Goal: Information Seeking & Learning: Learn about a topic

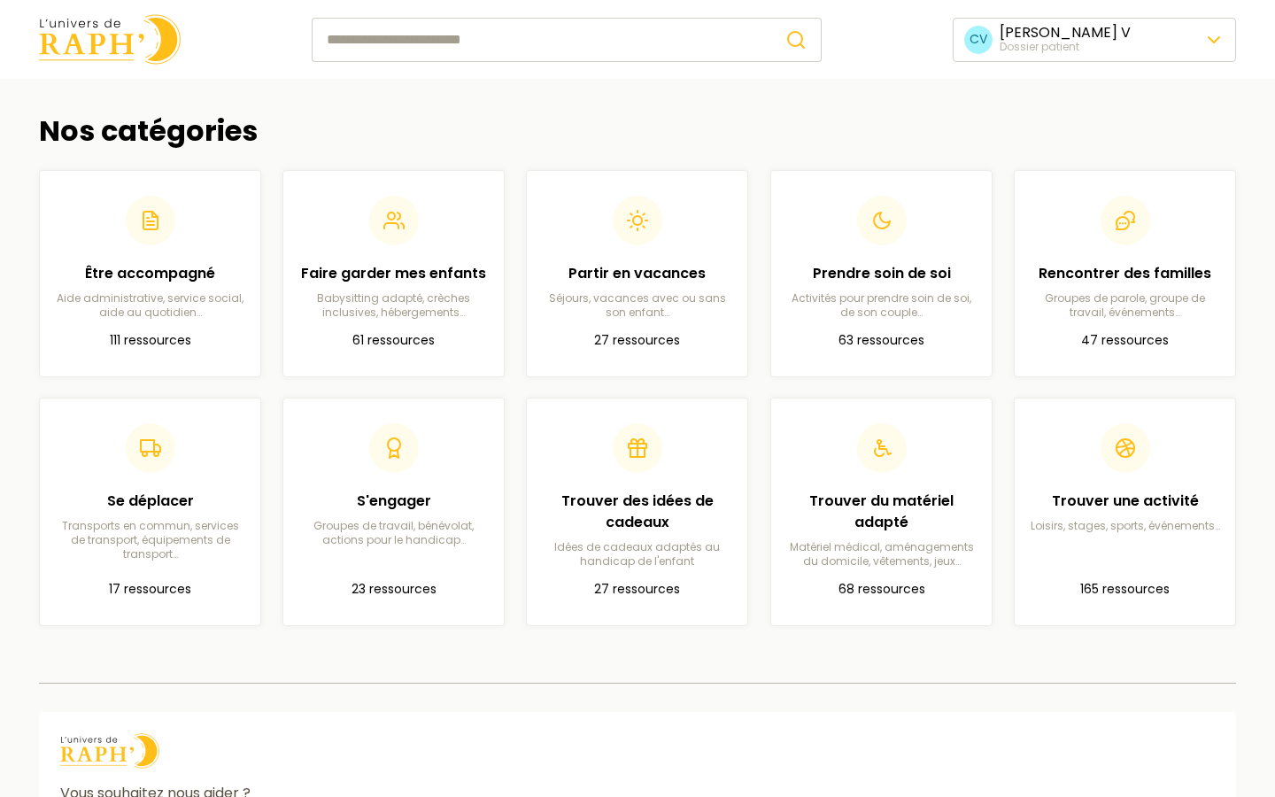
click at [108, 50] on img at bounding box center [110, 39] width 142 height 50
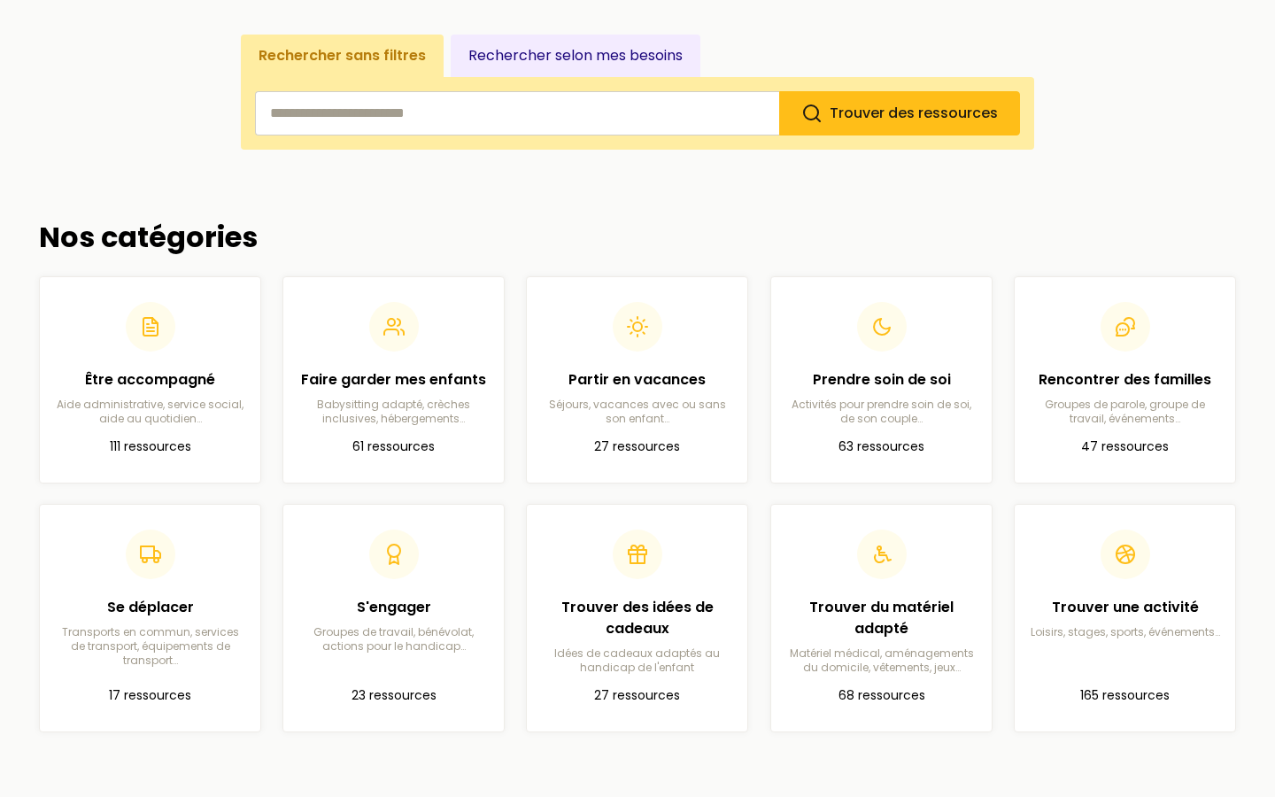
scroll to position [298, 0]
click at [1134, 631] on p "Loisirs, stages, sports, événements…" at bounding box center [1125, 630] width 192 height 14
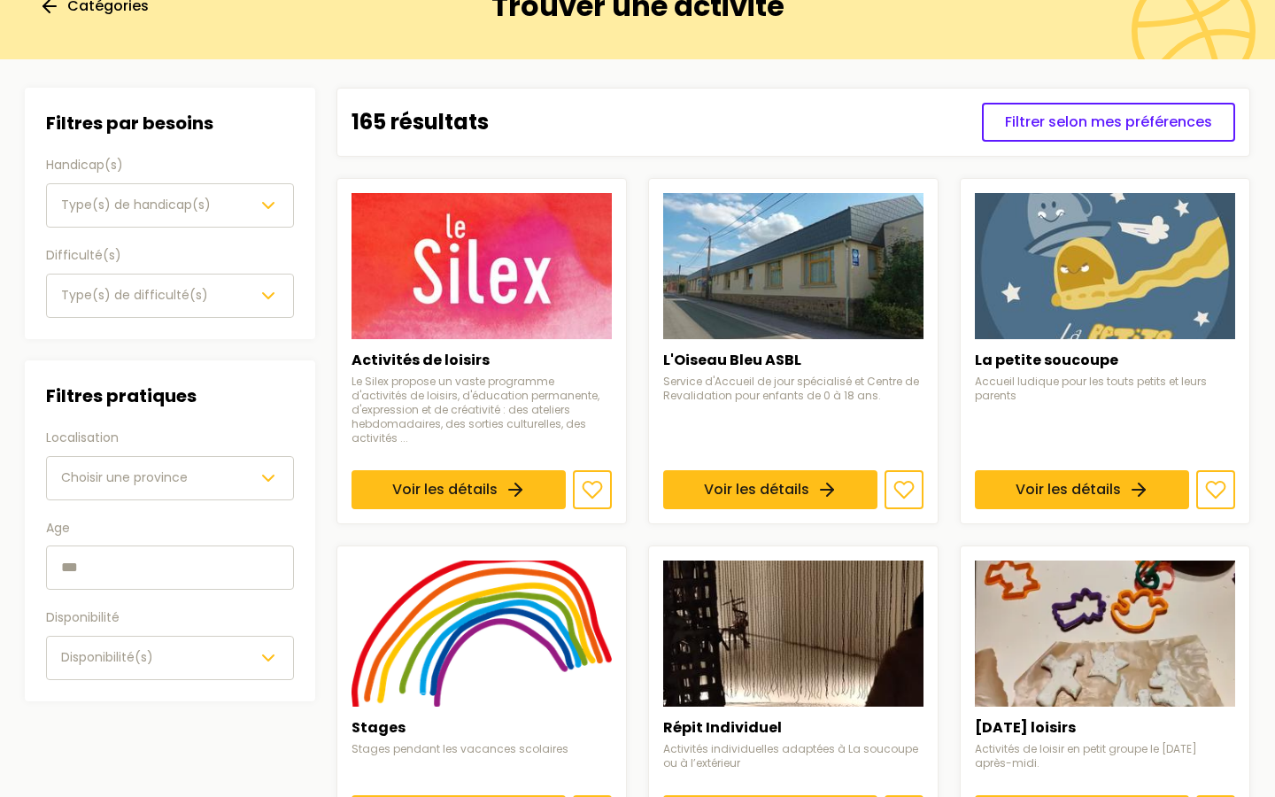
scroll to position [125, 0]
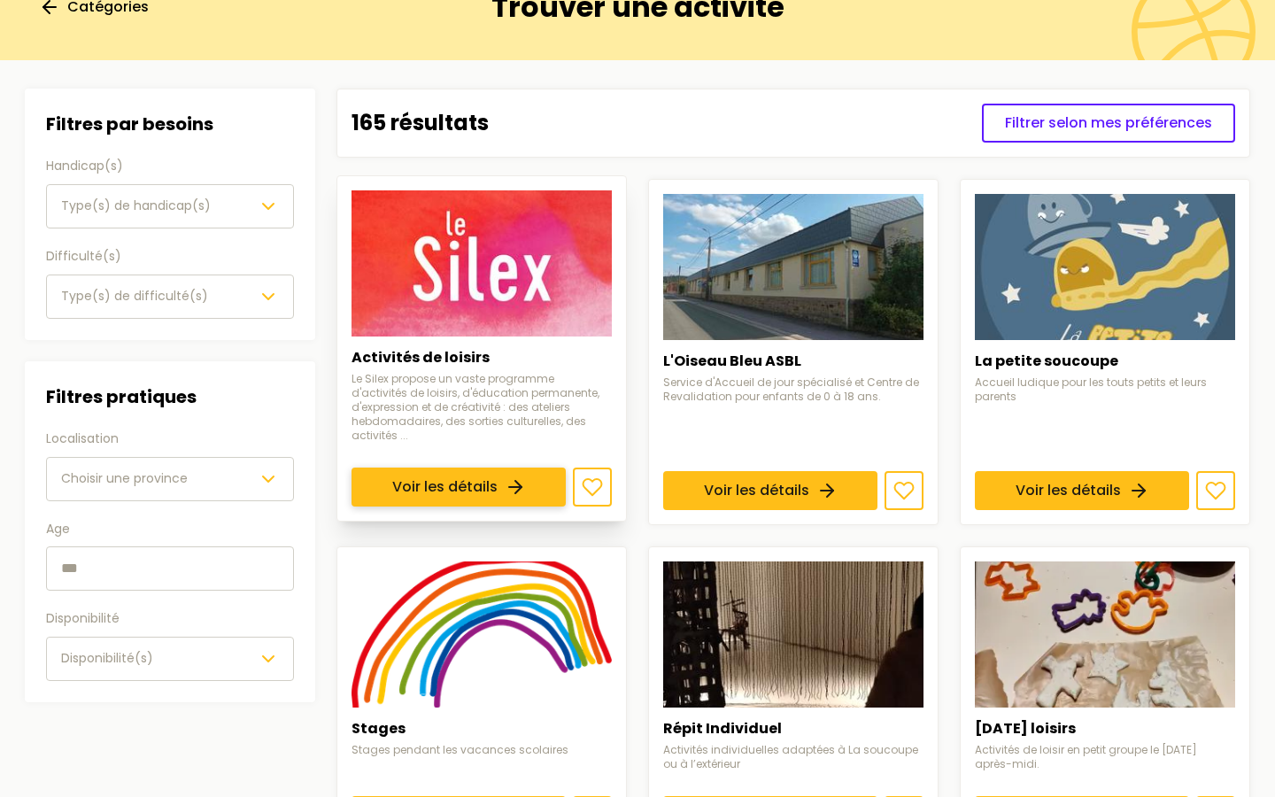
click at [468, 468] on link "Voir les détails" at bounding box center [459, 487] width 214 height 39
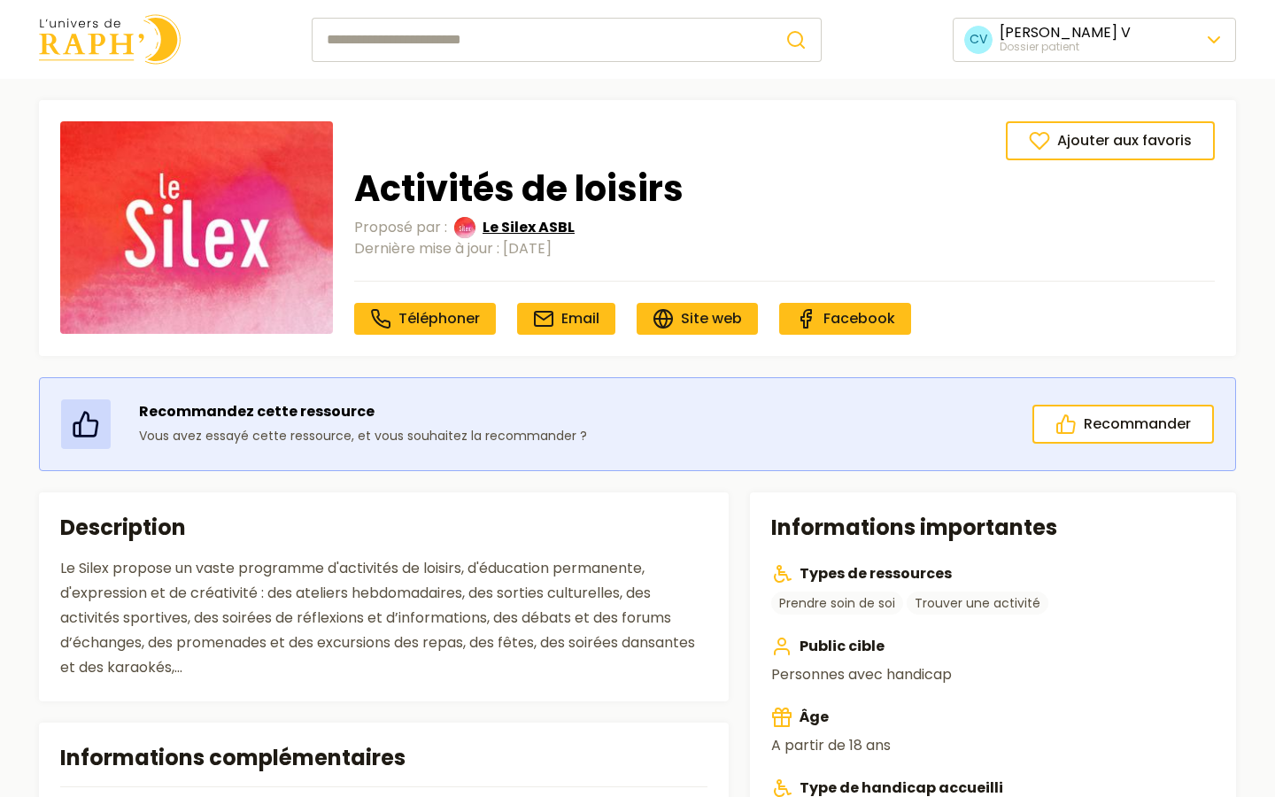
click at [522, 226] on span "Le Silex ASBL" at bounding box center [529, 227] width 92 height 21
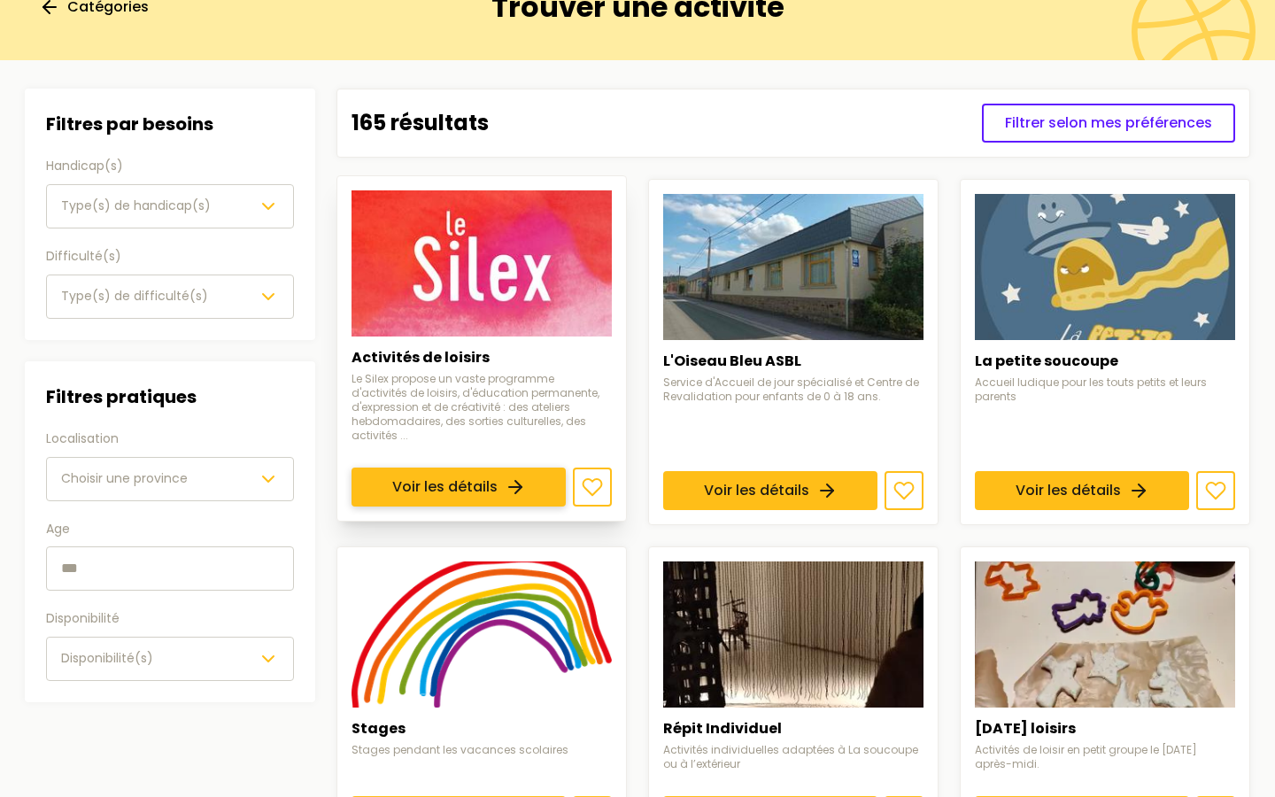
click at [451, 468] on link "Voir les détails" at bounding box center [459, 487] width 214 height 39
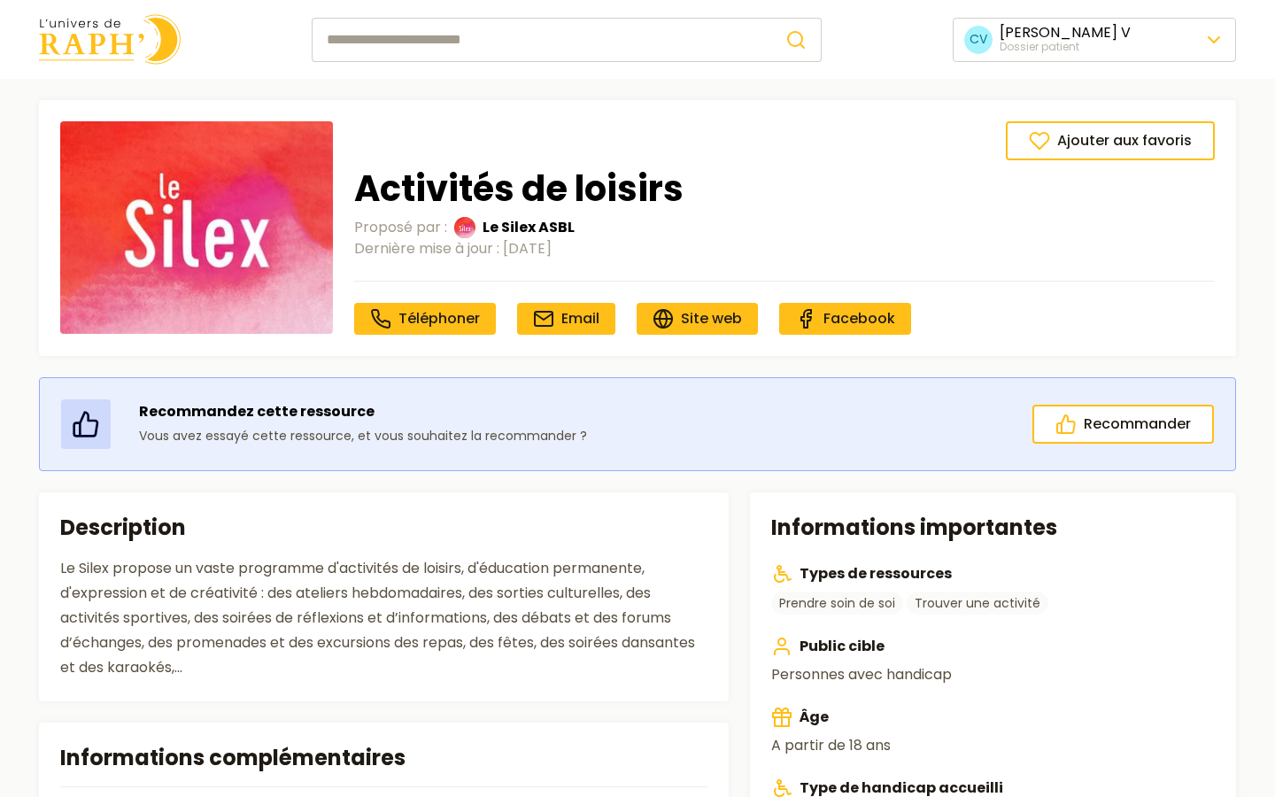
click at [98, 54] on img at bounding box center [110, 39] width 142 height 50
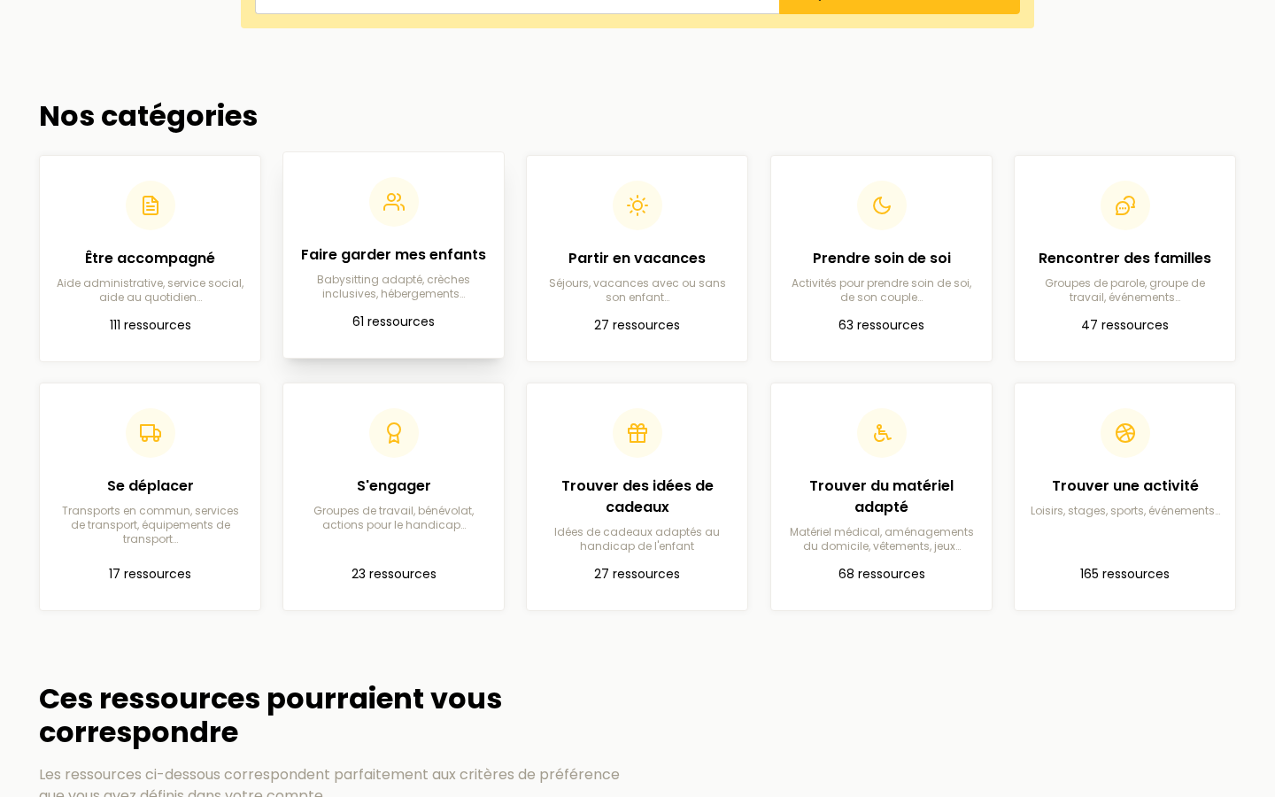
scroll to position [475, 0]
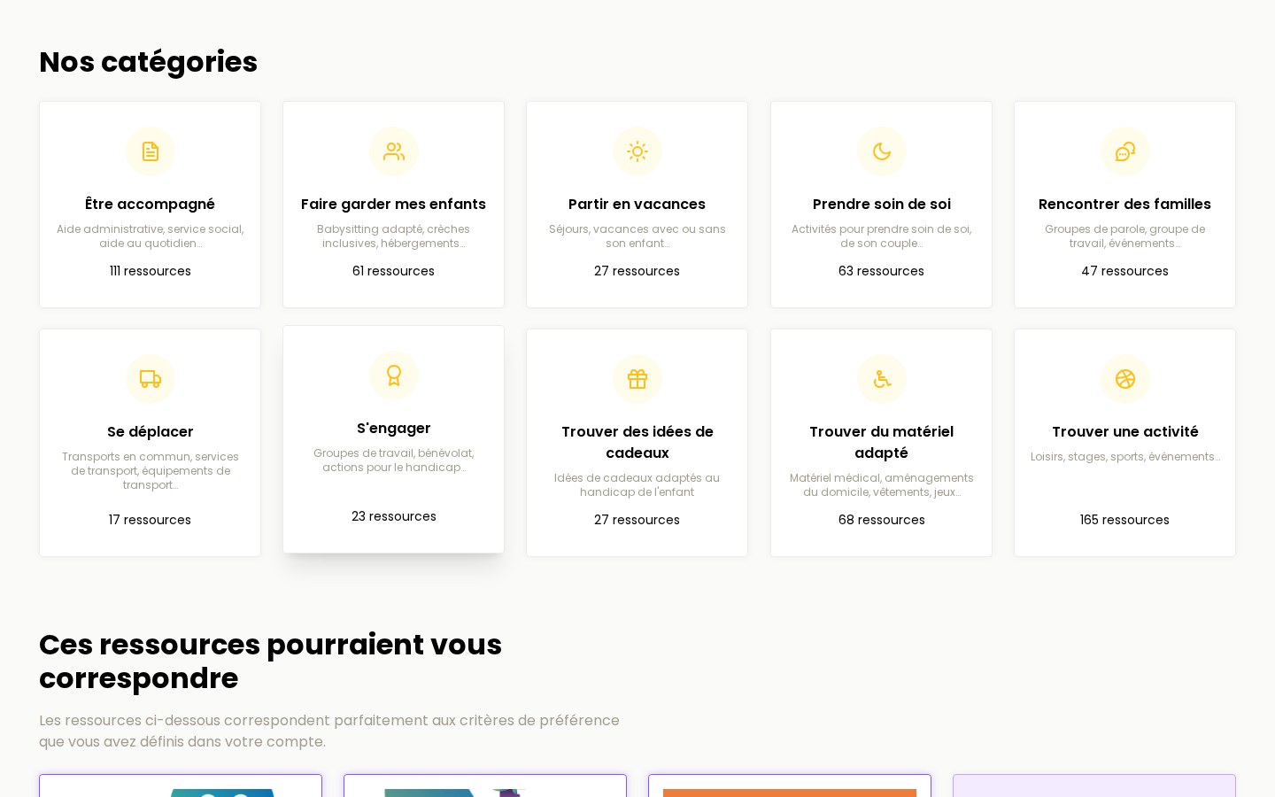
click at [385, 437] on h2 "S'engager" at bounding box center [394, 428] width 192 height 21
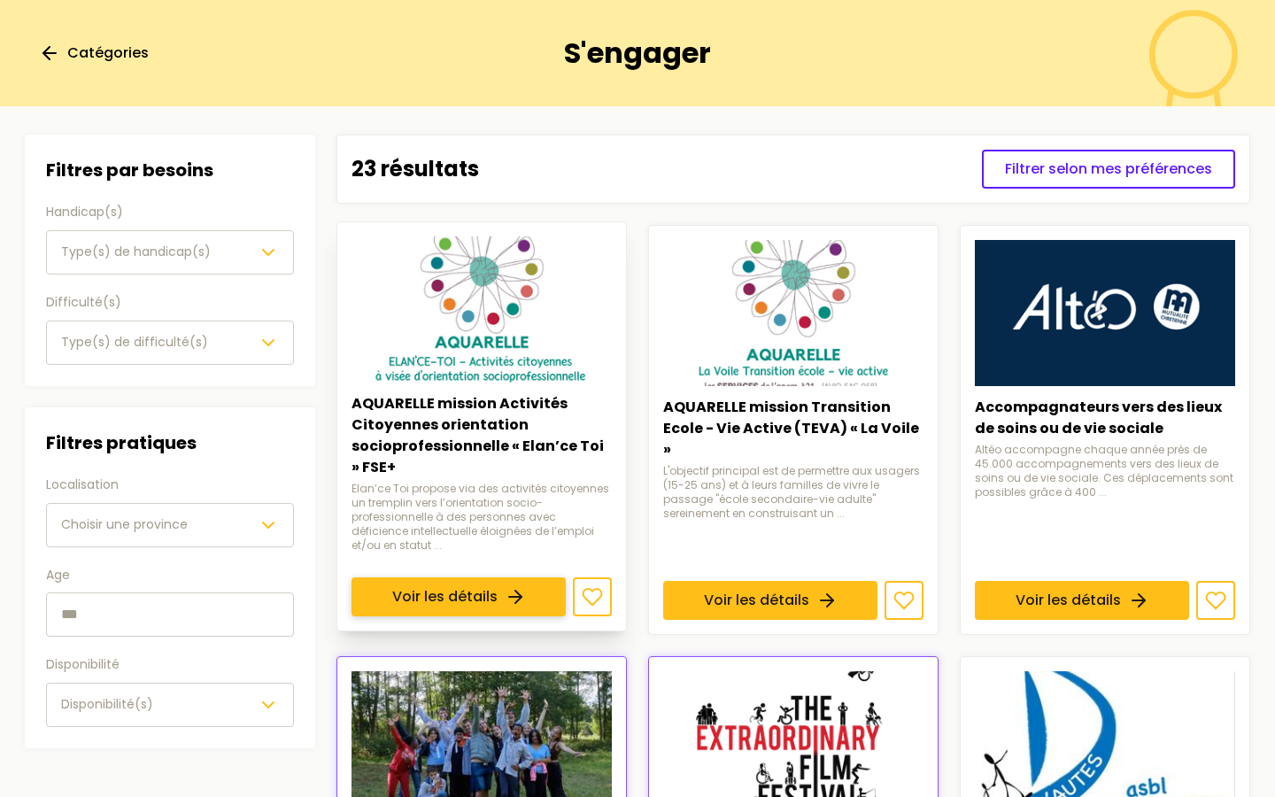
scroll to position [82, 0]
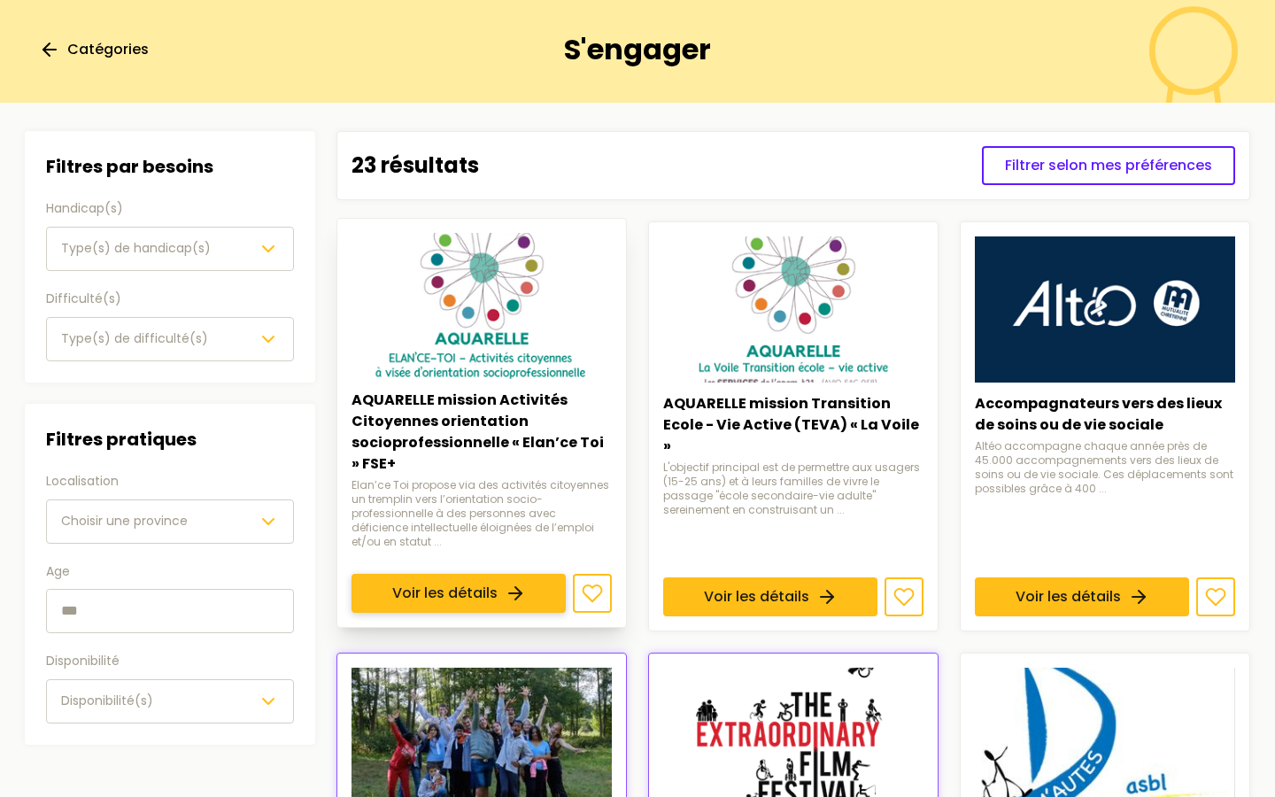
click at [533, 574] on link "Voir les détails" at bounding box center [459, 593] width 214 height 39
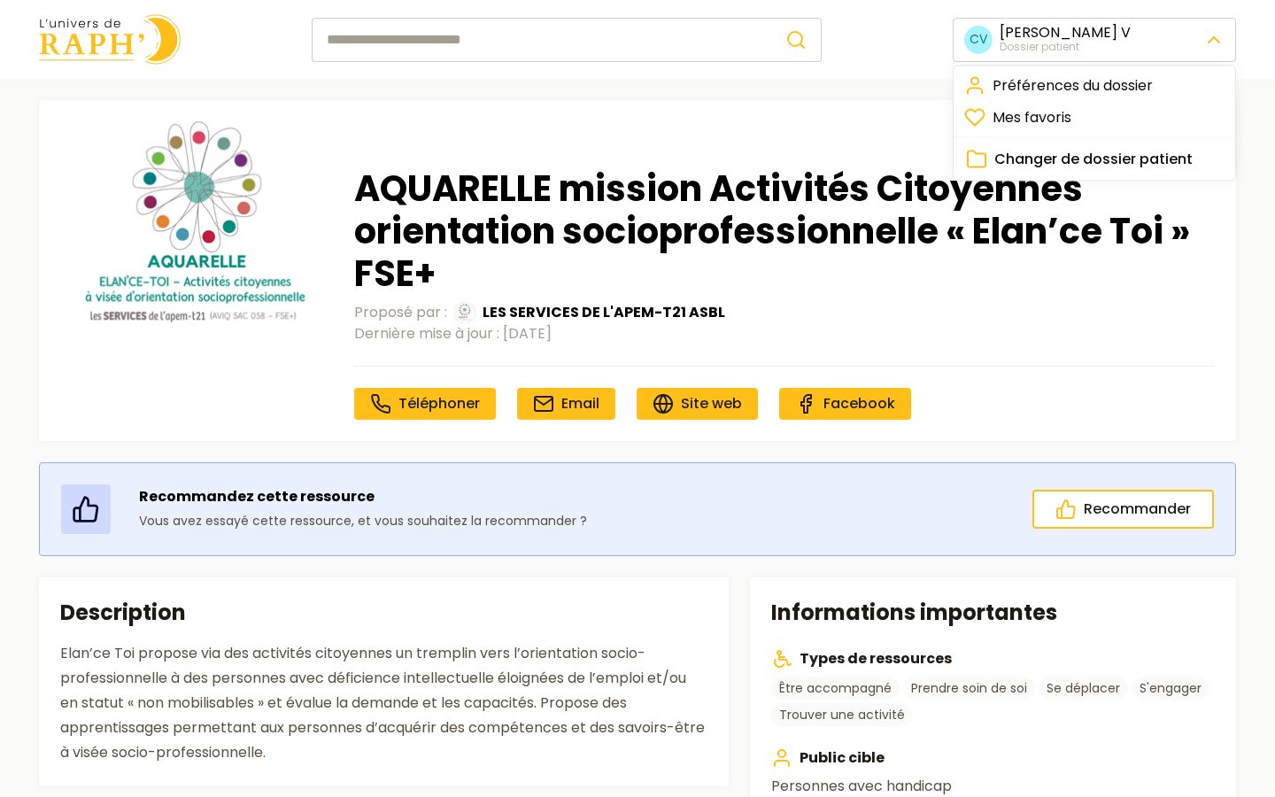
click at [1066, 154] on span "Changer de dossier patient" at bounding box center [1094, 159] width 198 height 21
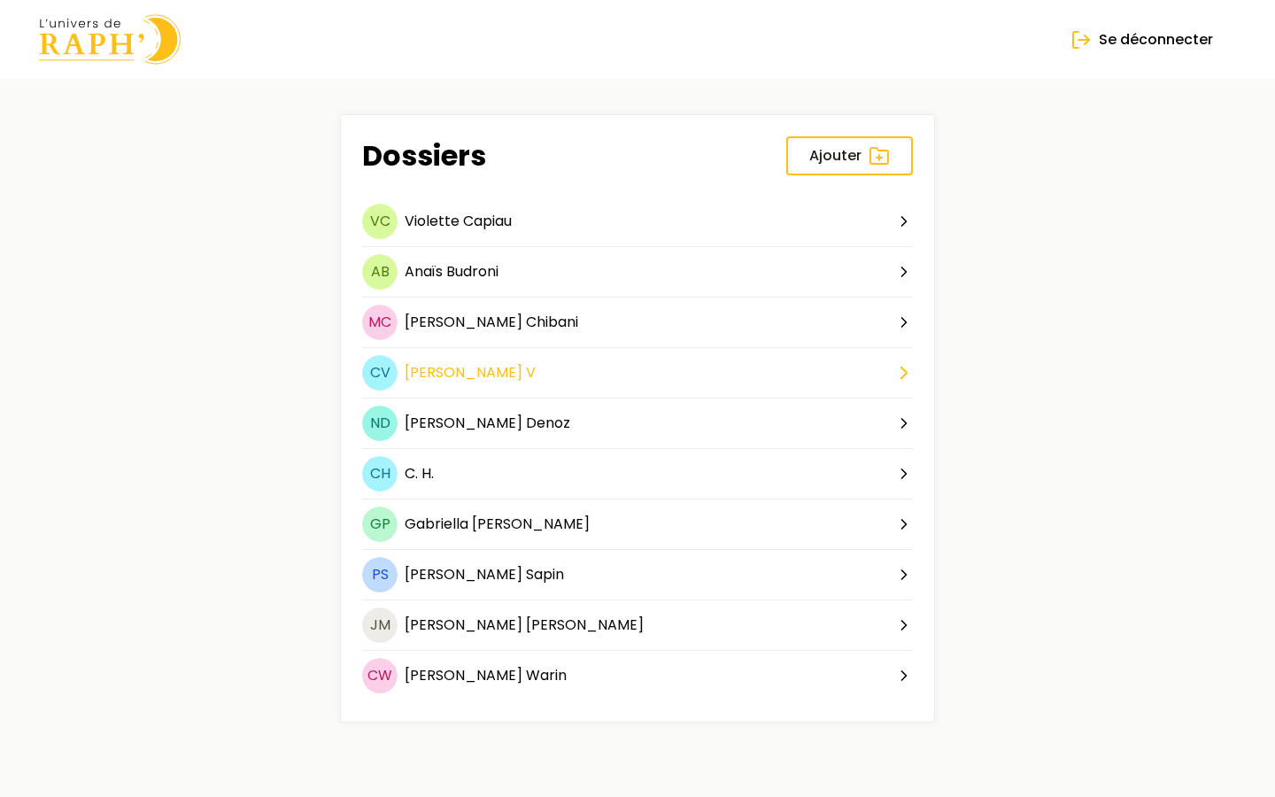
click at [526, 372] on span "V" at bounding box center [531, 372] width 10 height 20
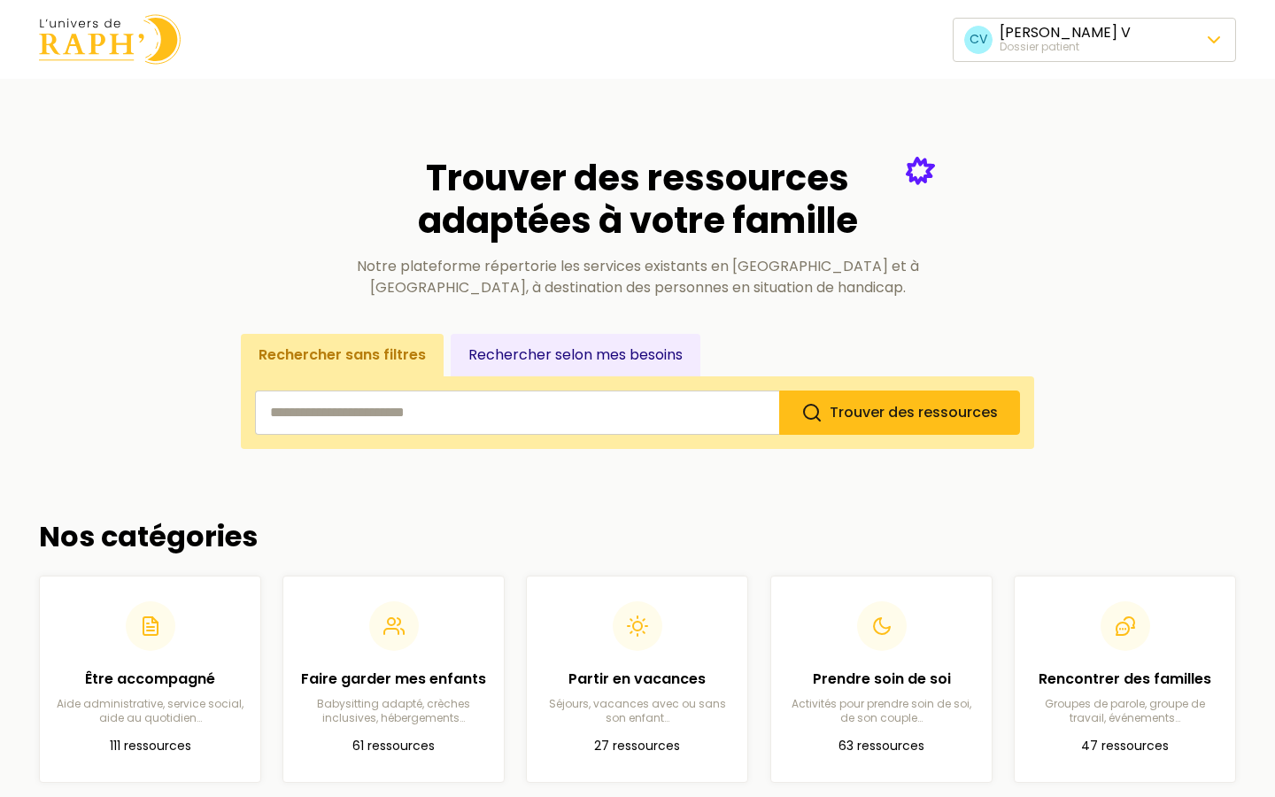
click at [1099, 94] on link "Préférences du dossier" at bounding box center [1094, 86] width 275 height 32
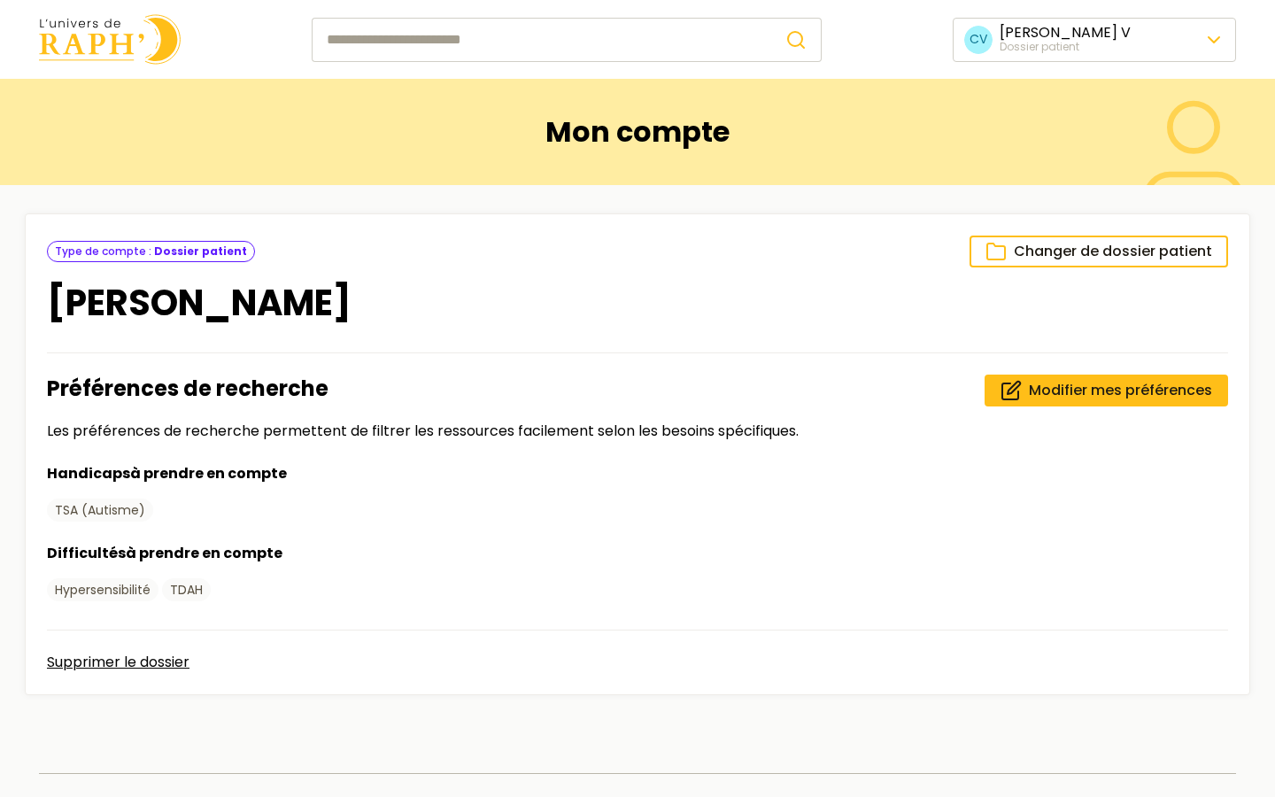
click at [133, 42] on img at bounding box center [110, 39] width 142 height 50
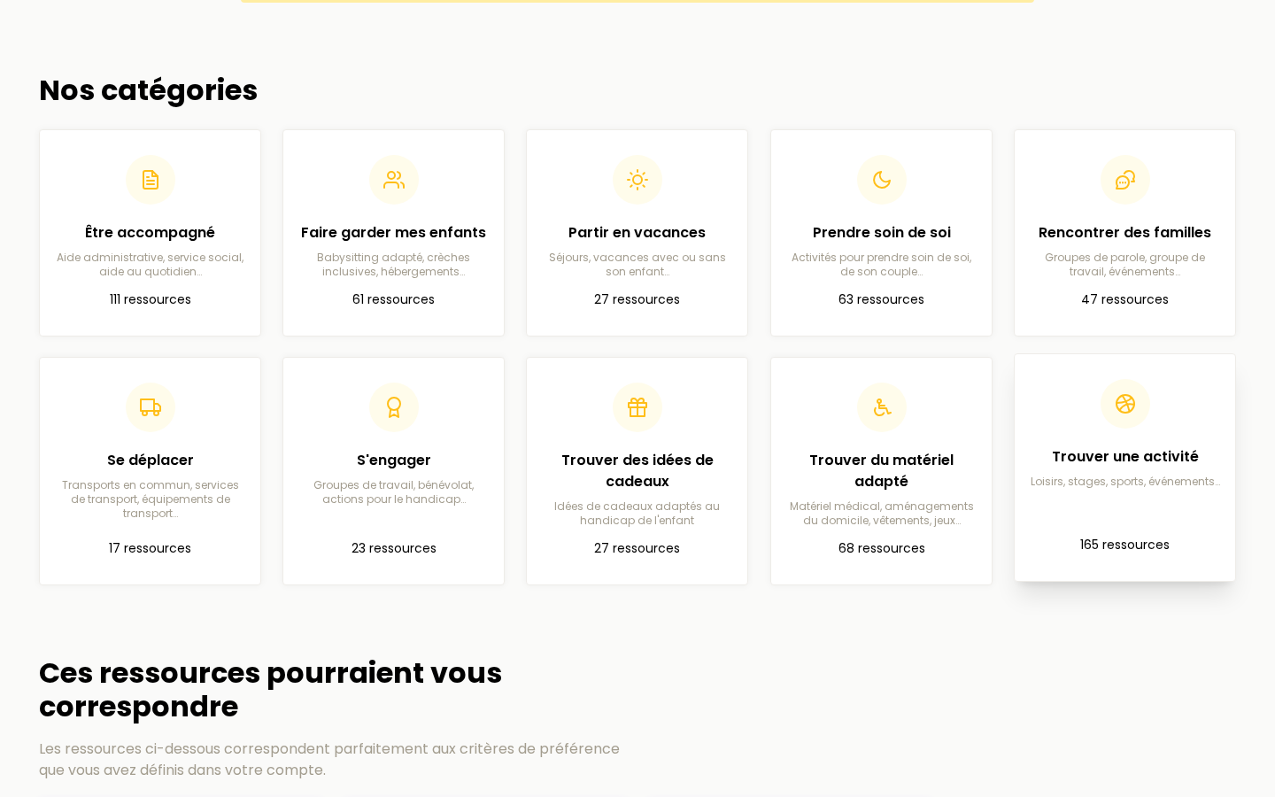
scroll to position [428, 0]
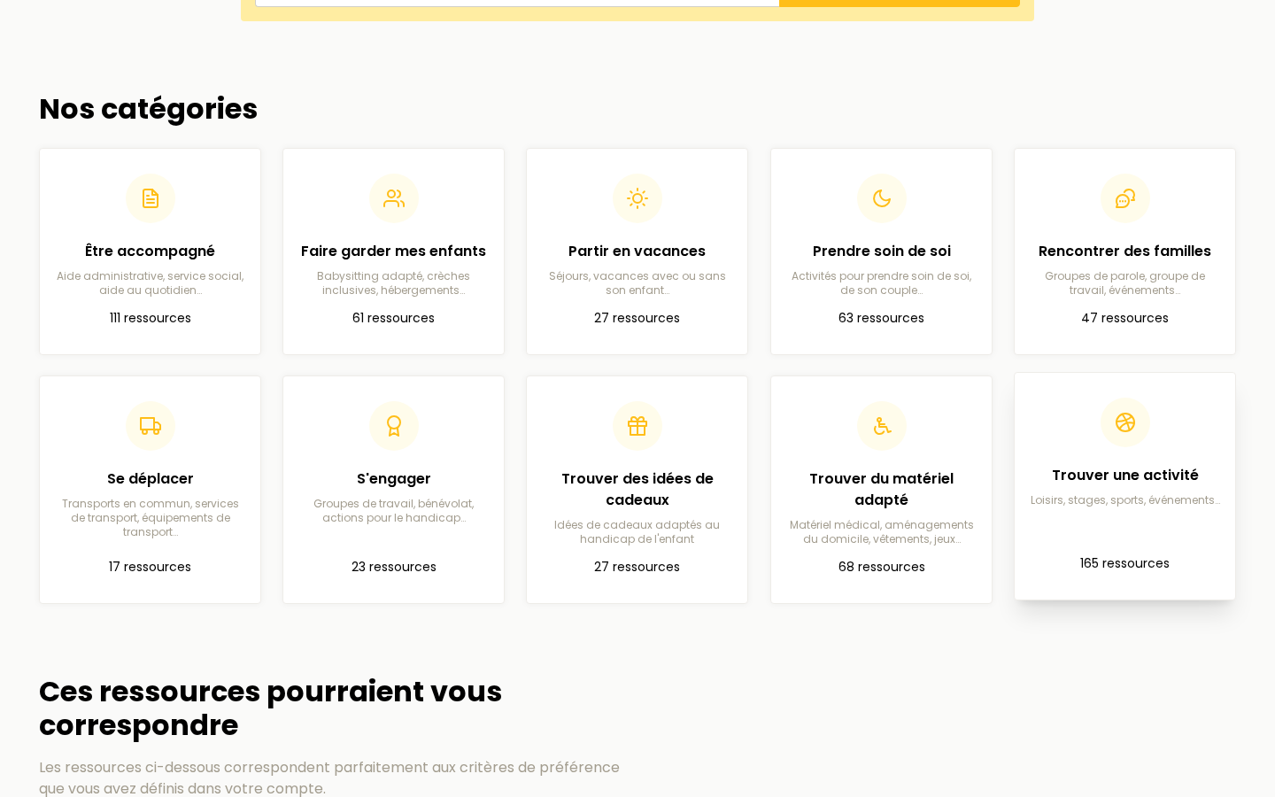
click at [1034, 474] on h2 "Trouver une activité" at bounding box center [1125, 475] width 192 height 21
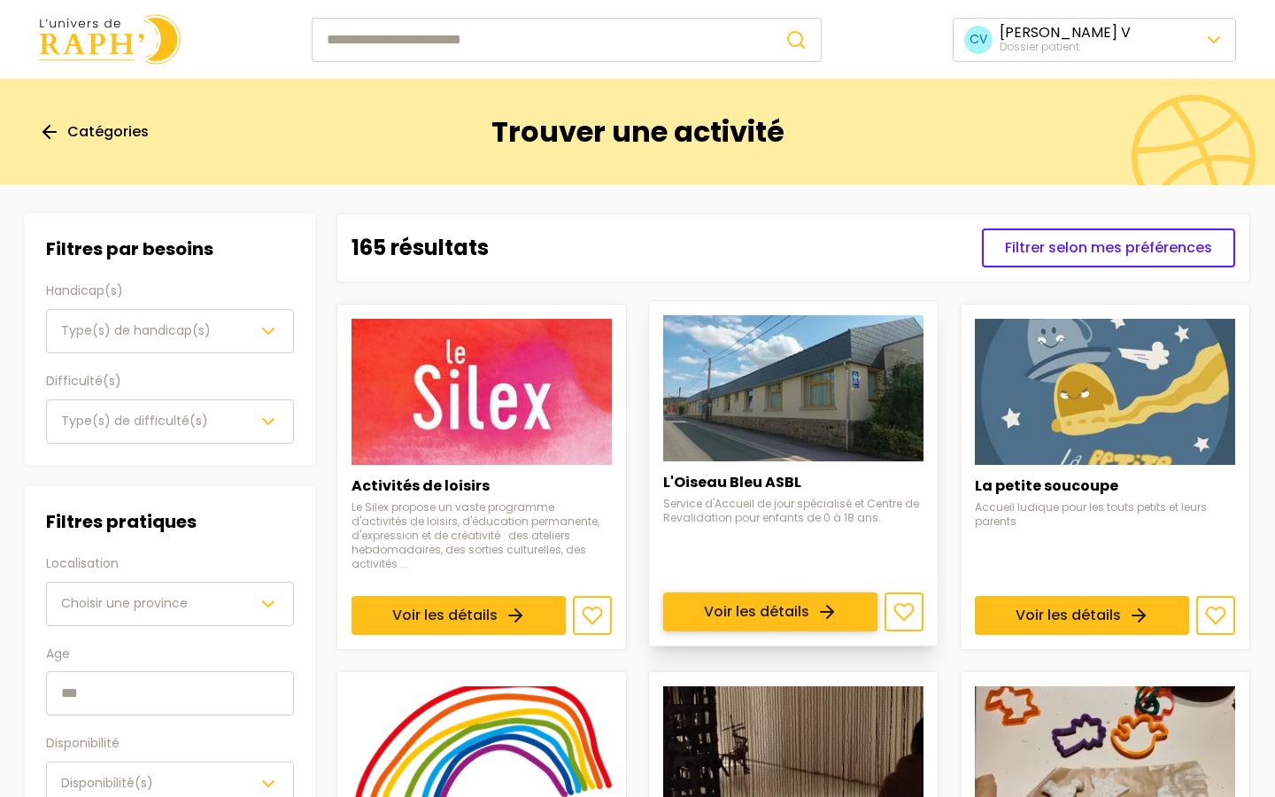
click at [793, 592] on link "Voir les détails" at bounding box center [770, 611] width 214 height 39
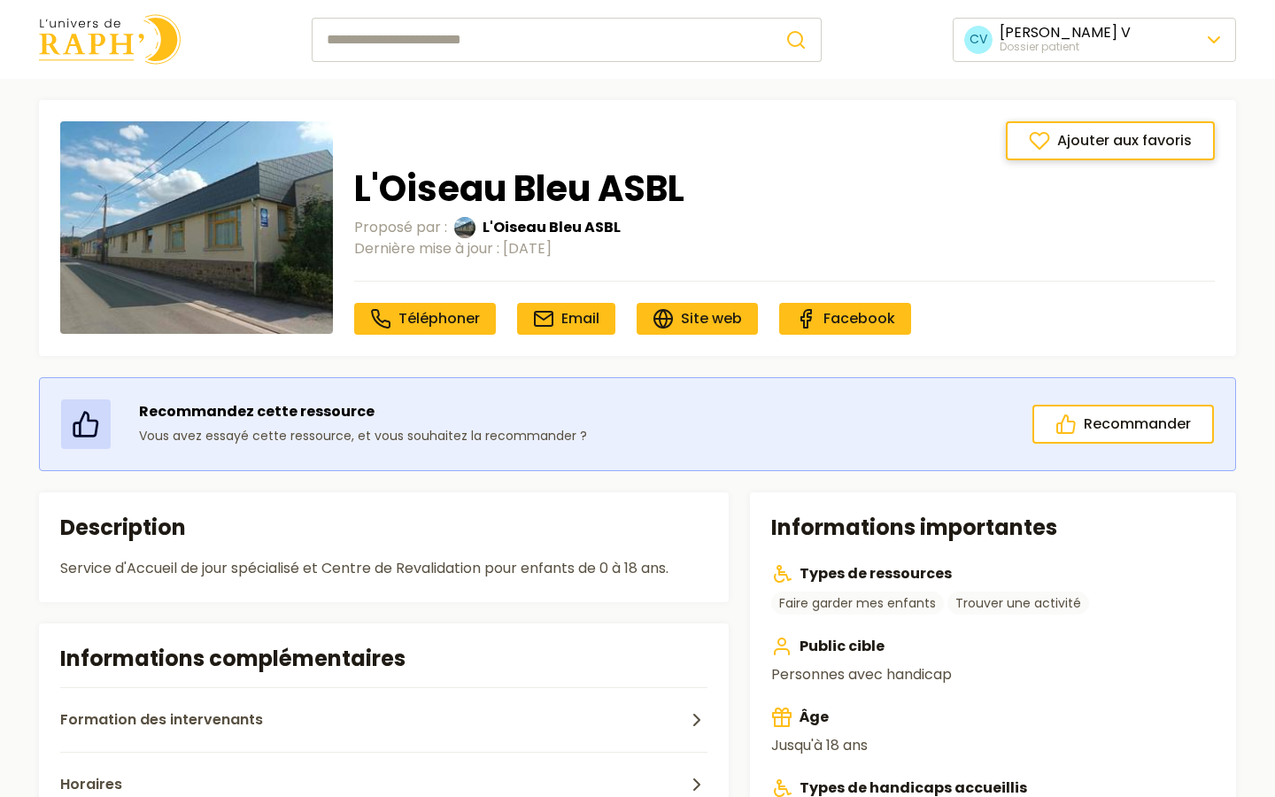
click at [1117, 148] on span "Ajouter aux favoris" at bounding box center [1124, 140] width 135 height 21
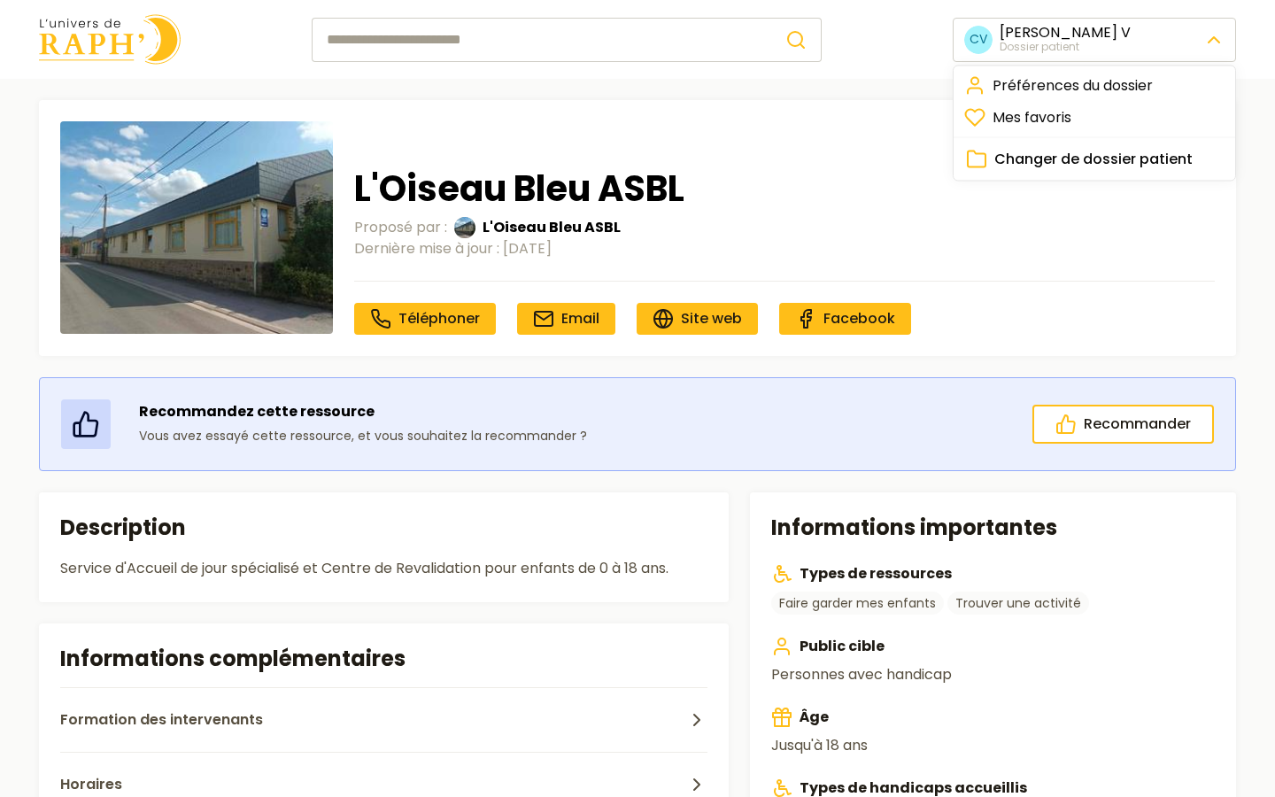
click at [1082, 111] on link "Mes favoris" at bounding box center [1094, 118] width 275 height 32
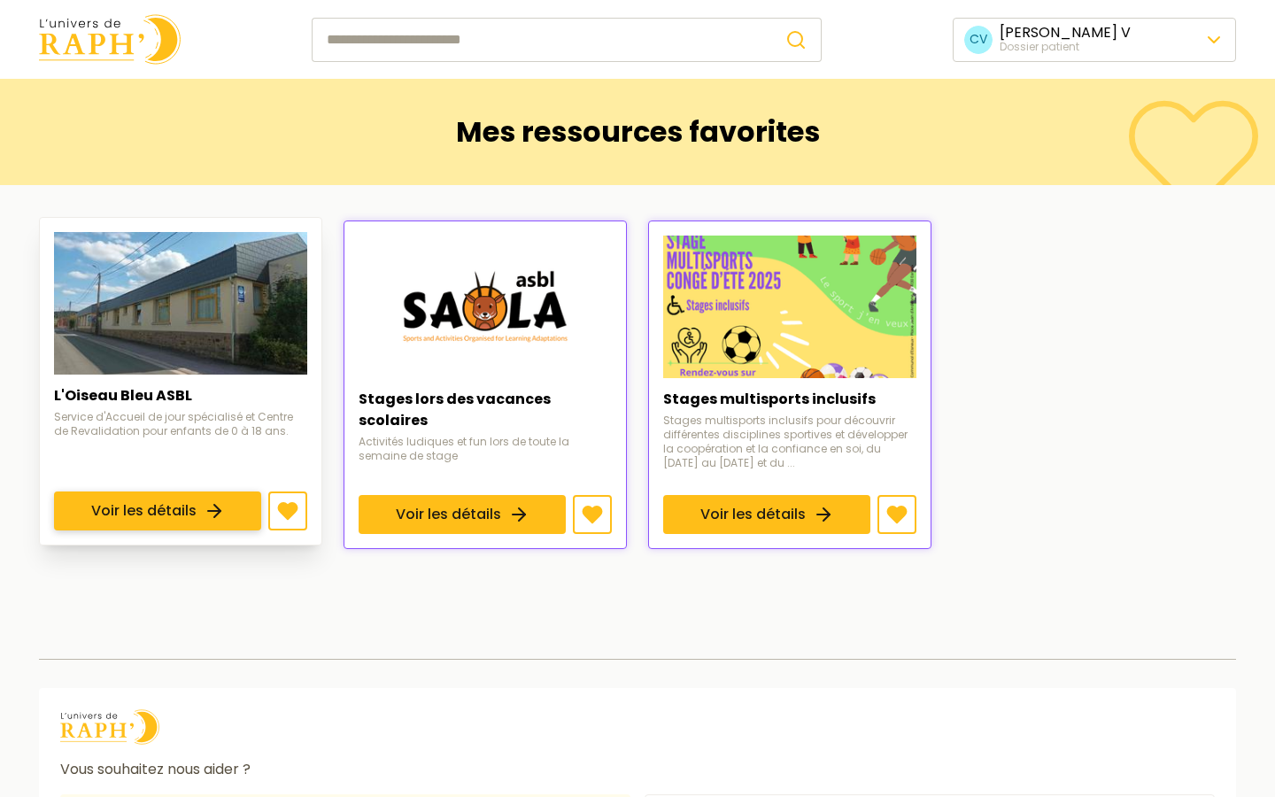
click at [228, 491] on link "Voir les détails" at bounding box center [157, 510] width 207 height 39
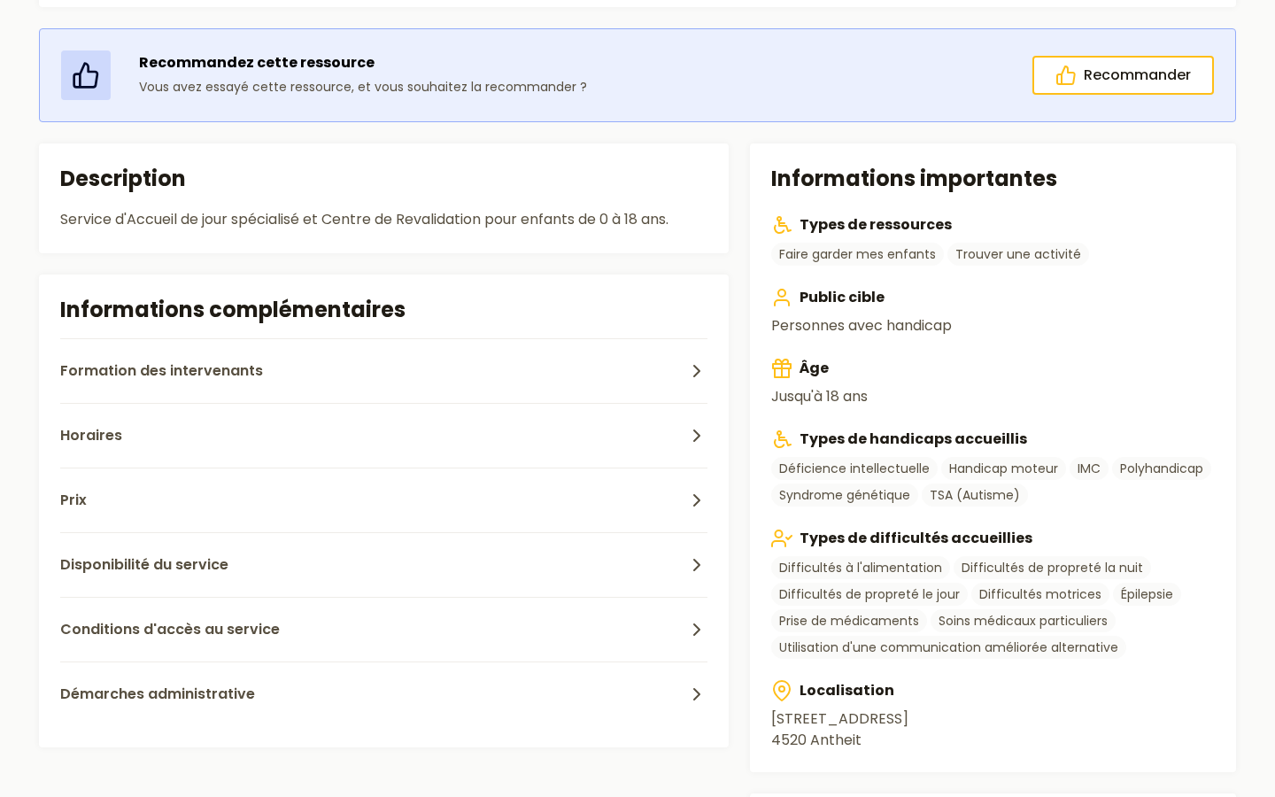
scroll to position [344, 0]
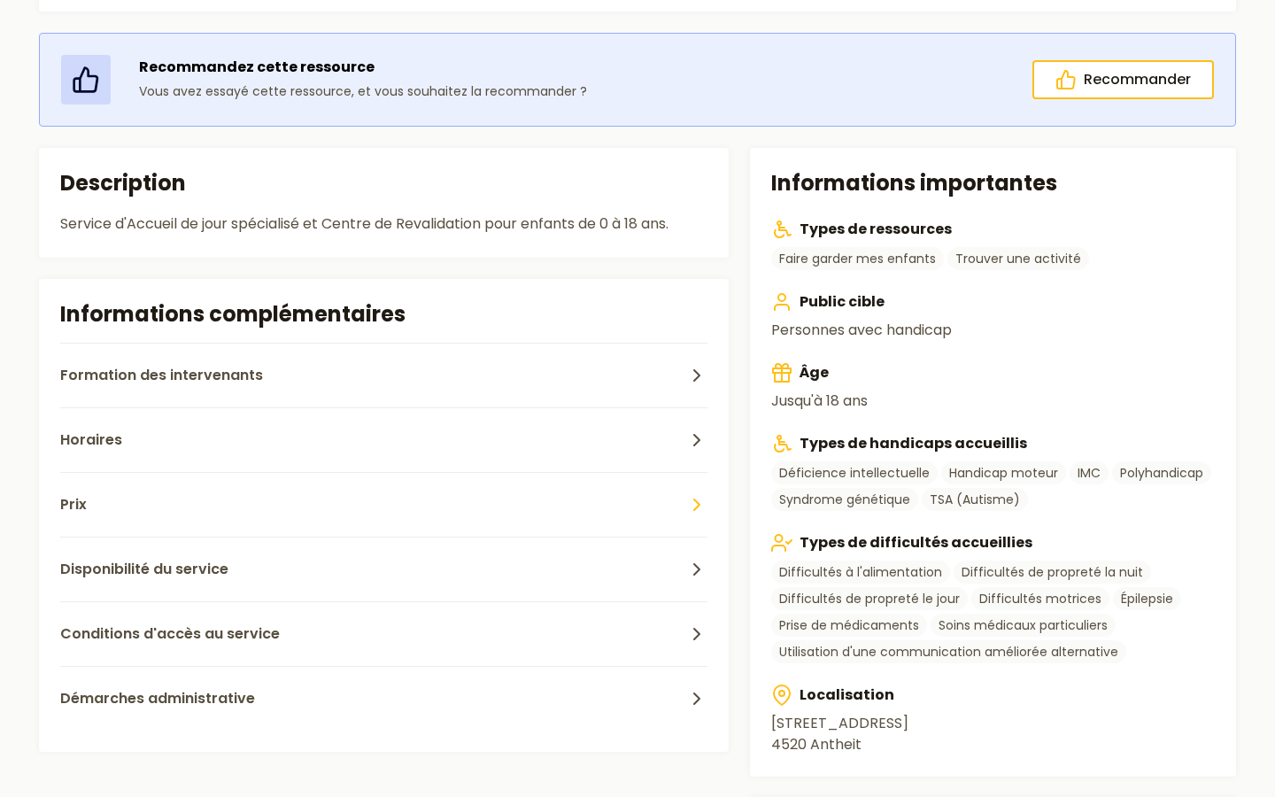
click at [172, 488] on button "Prix" at bounding box center [383, 504] width 647 height 65
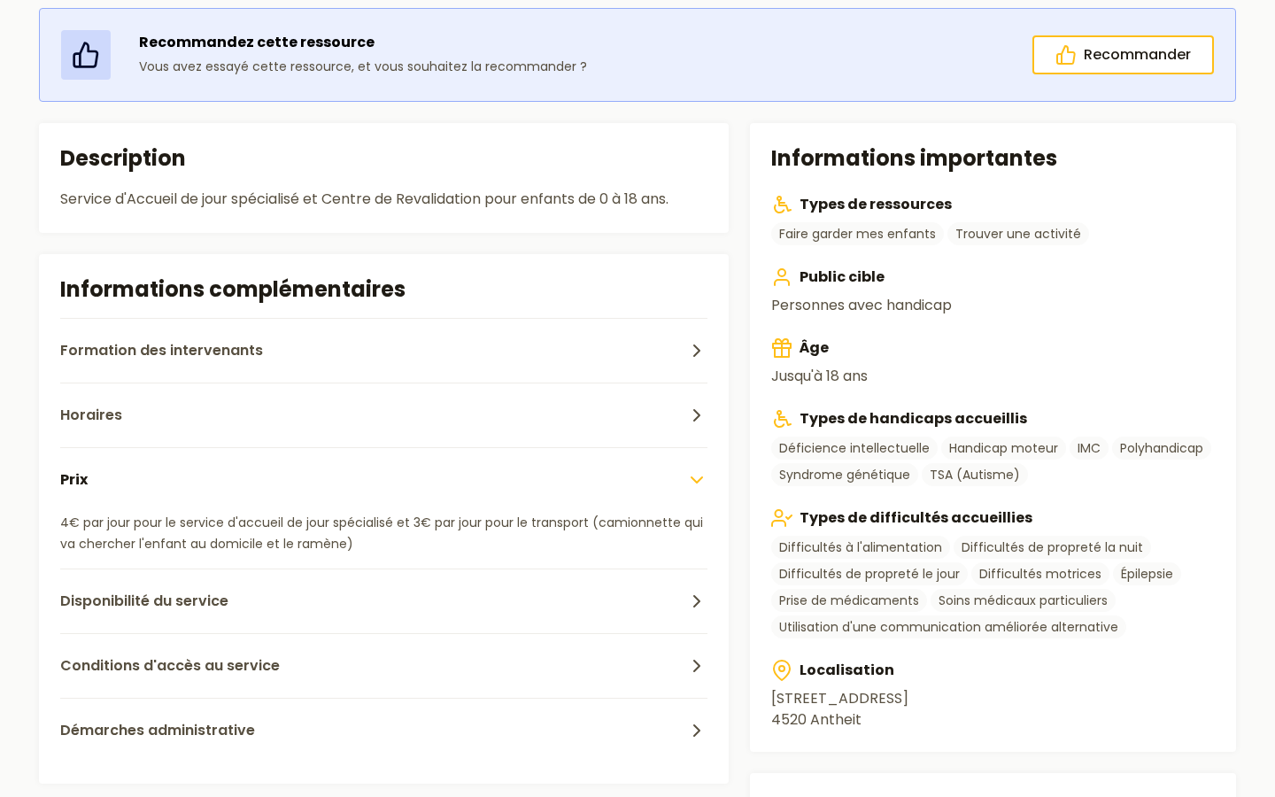
scroll to position [0, 0]
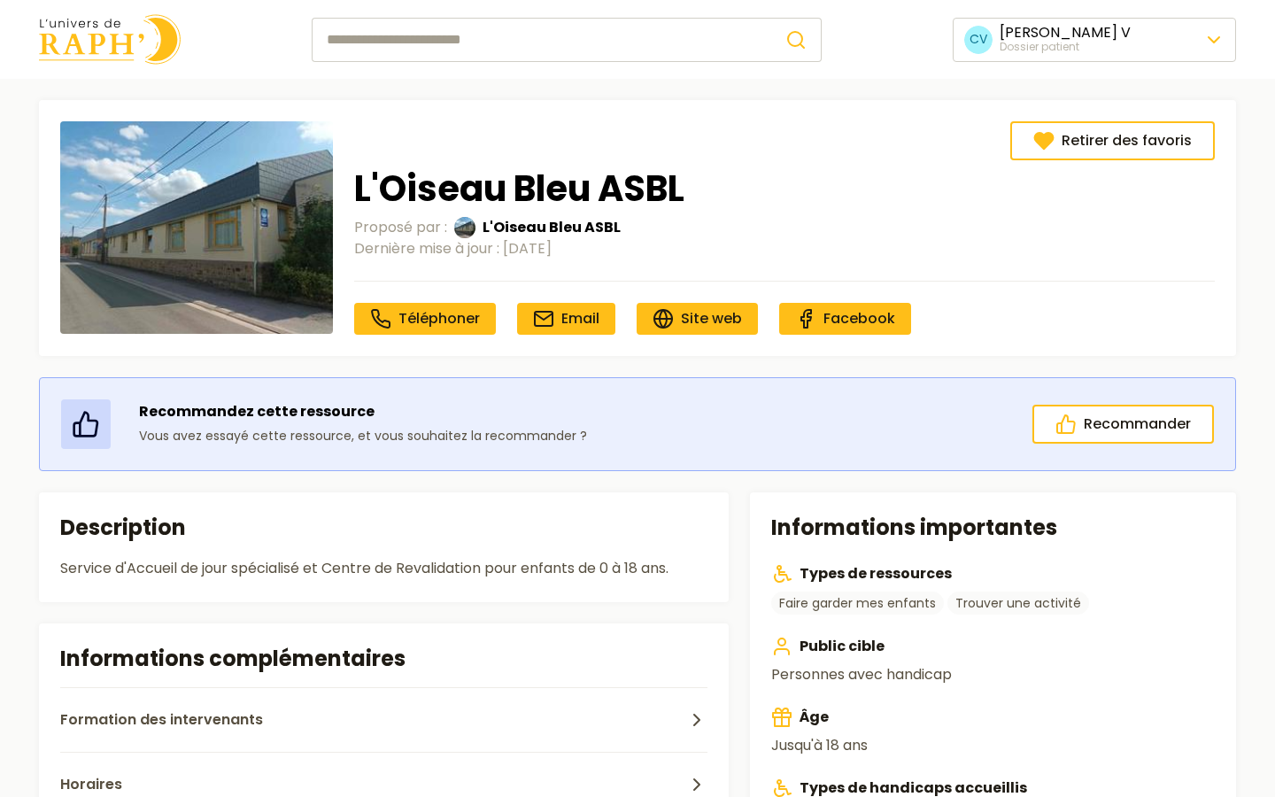
click at [123, 44] on img at bounding box center [110, 39] width 142 height 50
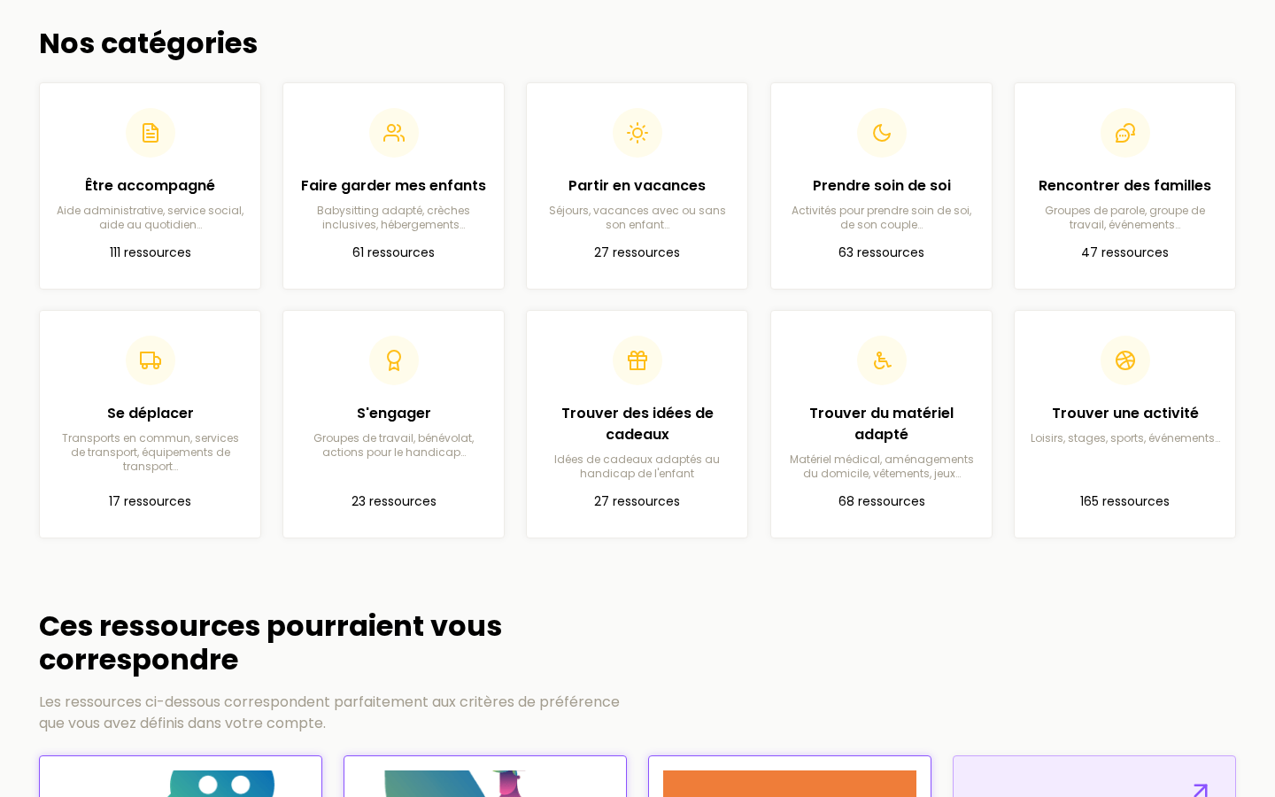
scroll to position [508, 0]
